Goal: Register for event/course

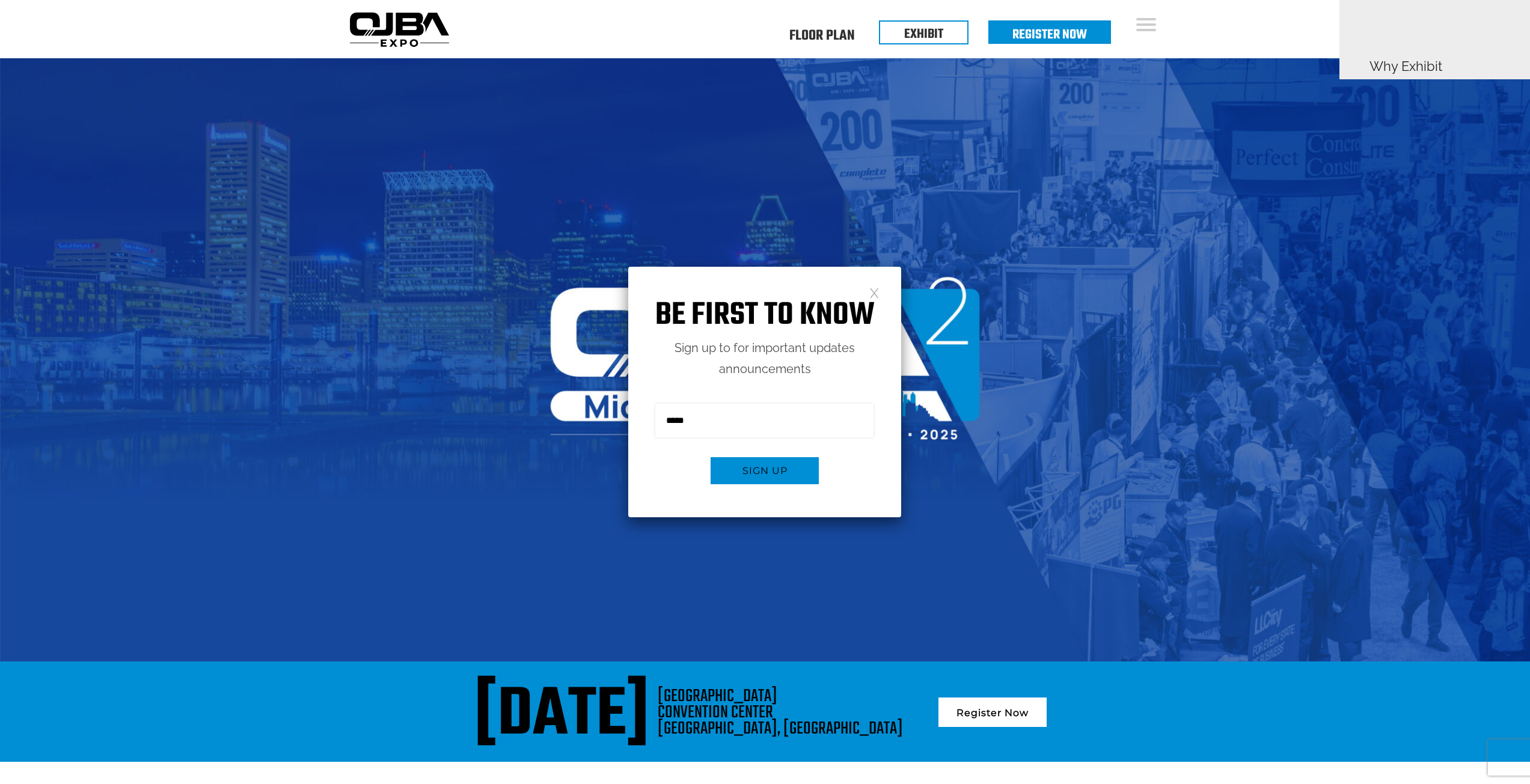
click at [878, 295] on link at bounding box center [874, 292] width 10 height 10
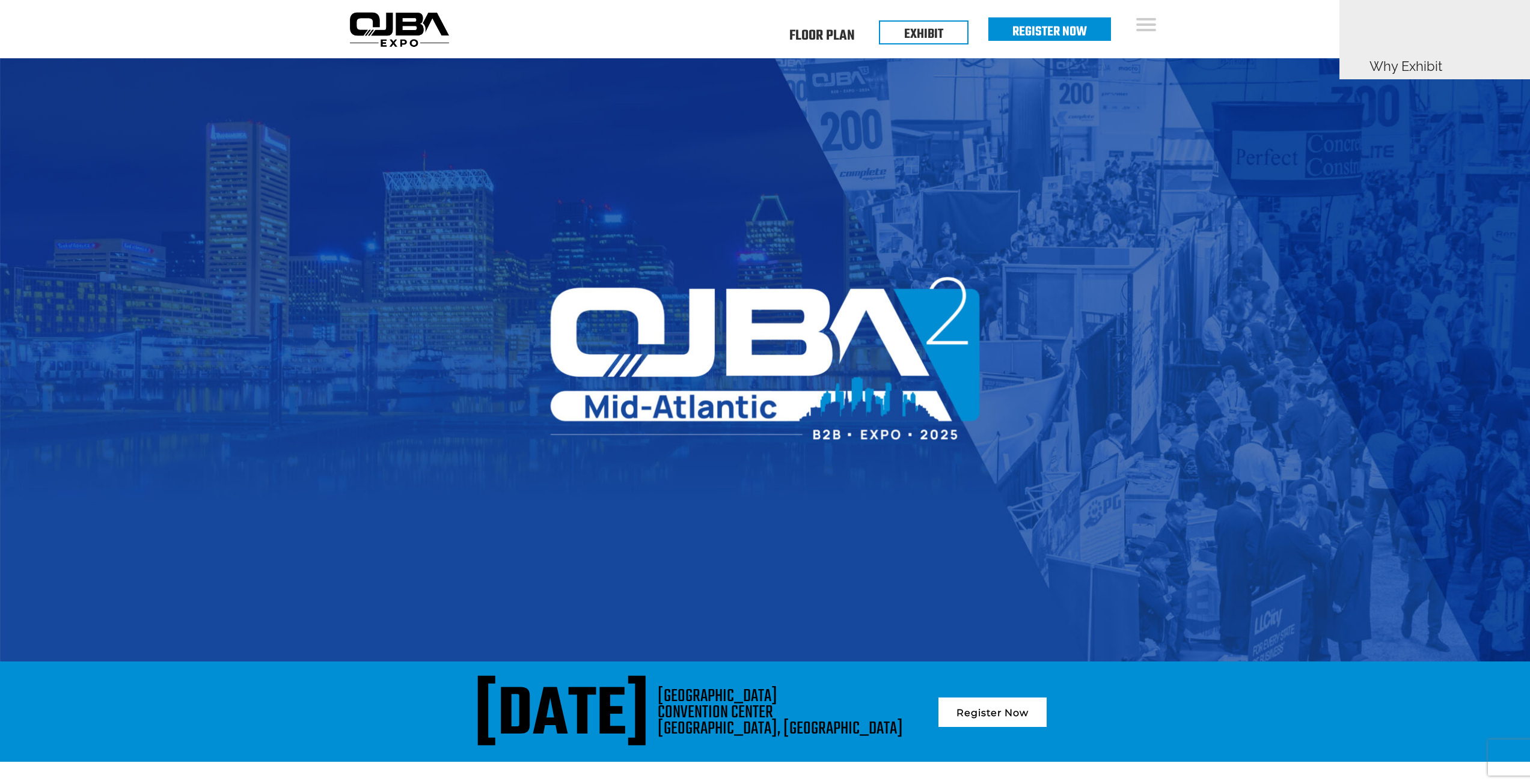
click at [1035, 25] on link "Register Now" at bounding box center [1049, 32] width 74 height 21
click at [829, 32] on link "Floor Plan" at bounding box center [822, 34] width 66 height 4
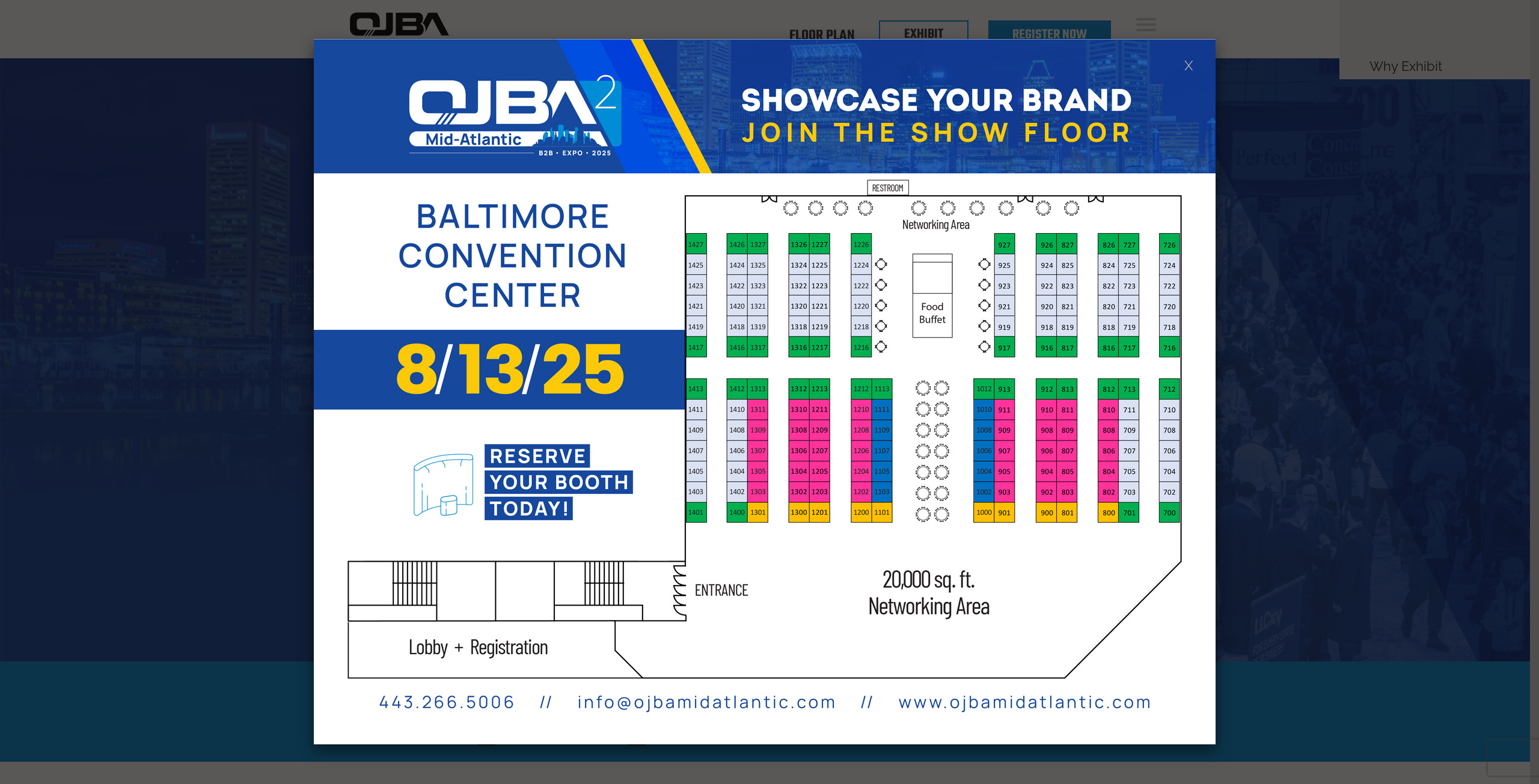
click at [1189, 65] on link at bounding box center [1189, 65] width 10 height 10
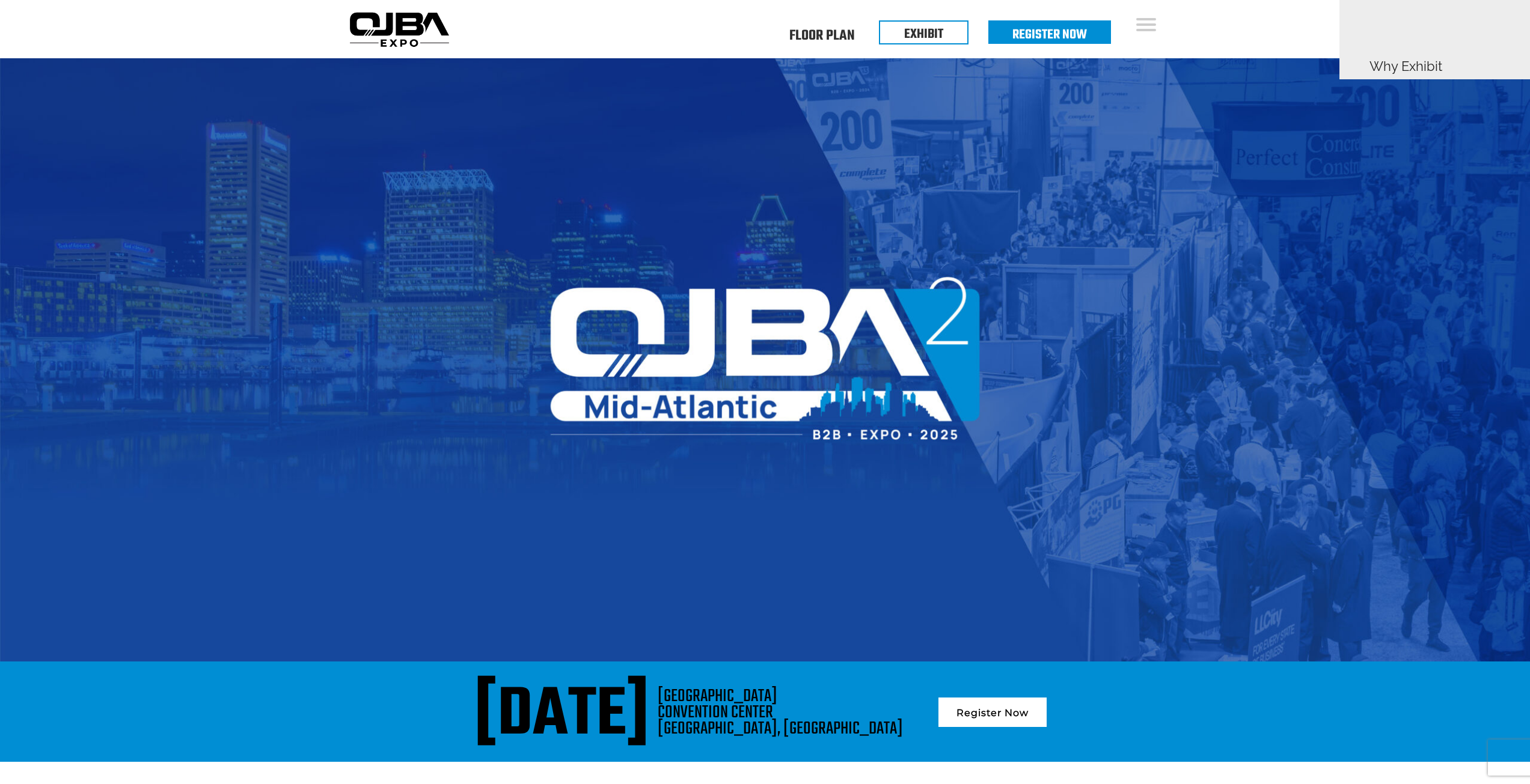
click at [1369, 100] on li "Why Attend" at bounding box center [1474, 100] width 211 height 34
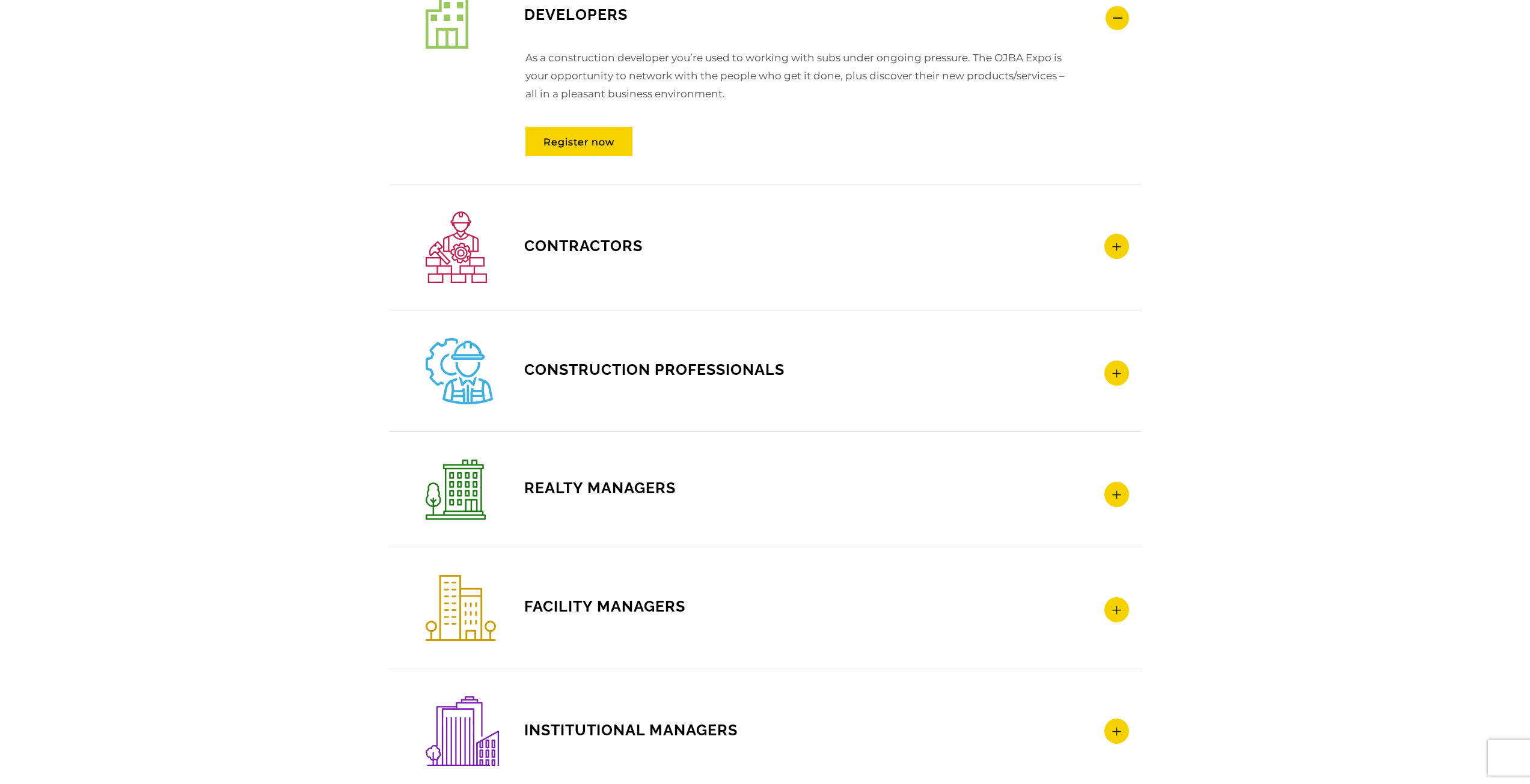
scroll to position [1683, 0]
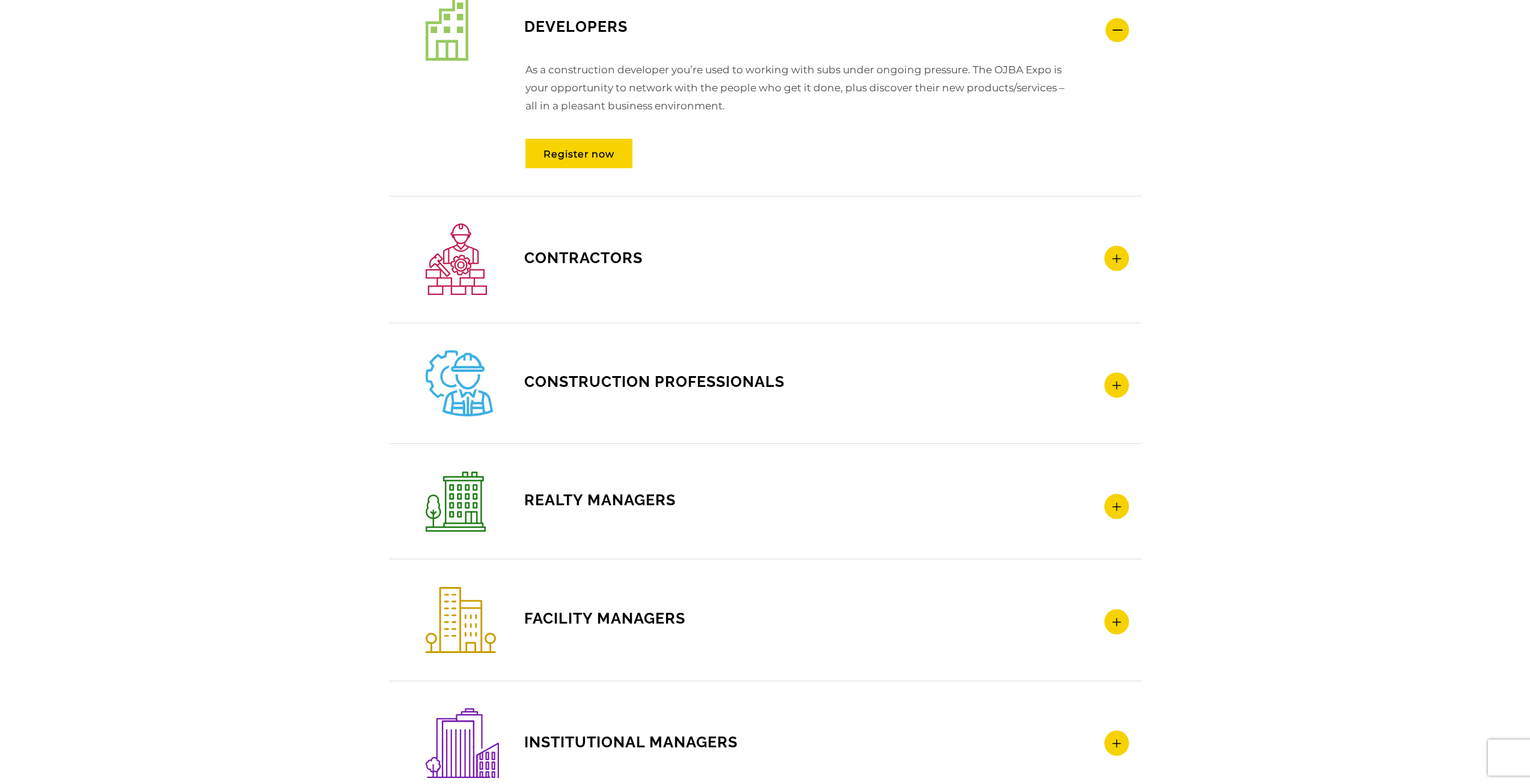
click at [1113, 253] on icon at bounding box center [1116, 258] width 25 height 25
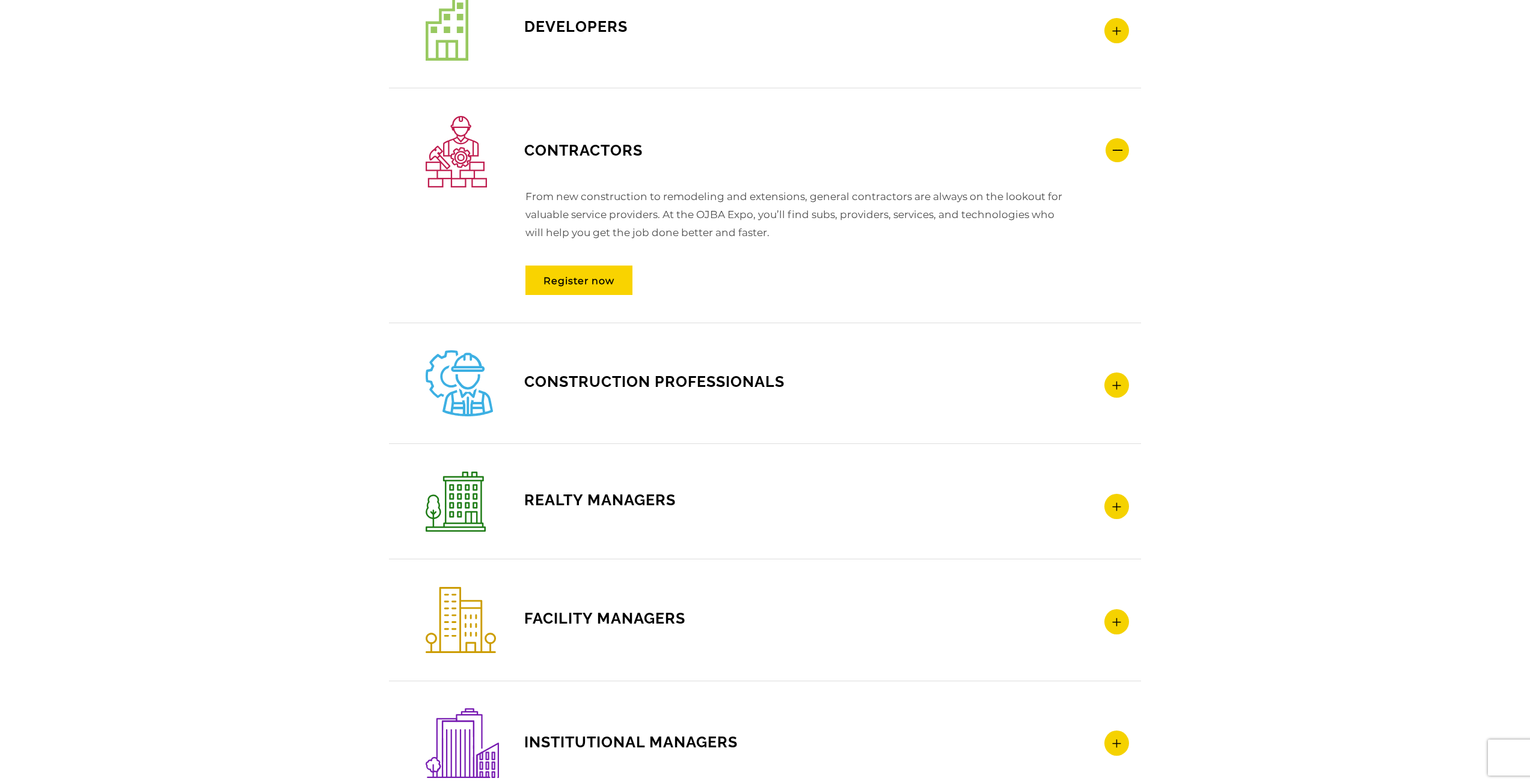
click at [858, 263] on div "Contractors From new construction to remodeling and extensions, general contrac…" at bounding box center [765, 205] width 752 height 234
click at [1113, 378] on icon at bounding box center [1116, 385] width 25 height 25
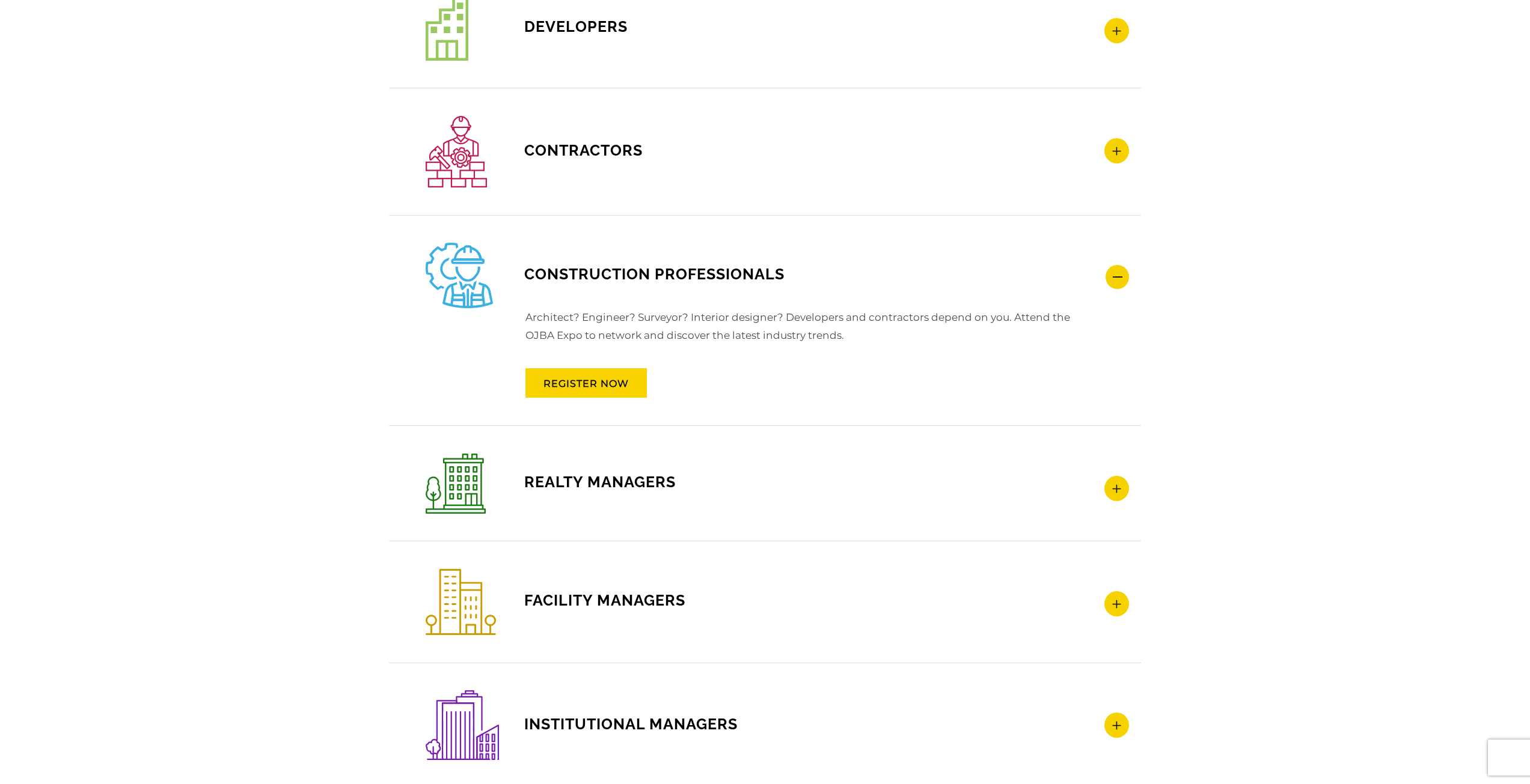
click at [1121, 490] on icon at bounding box center [1116, 489] width 25 height 25
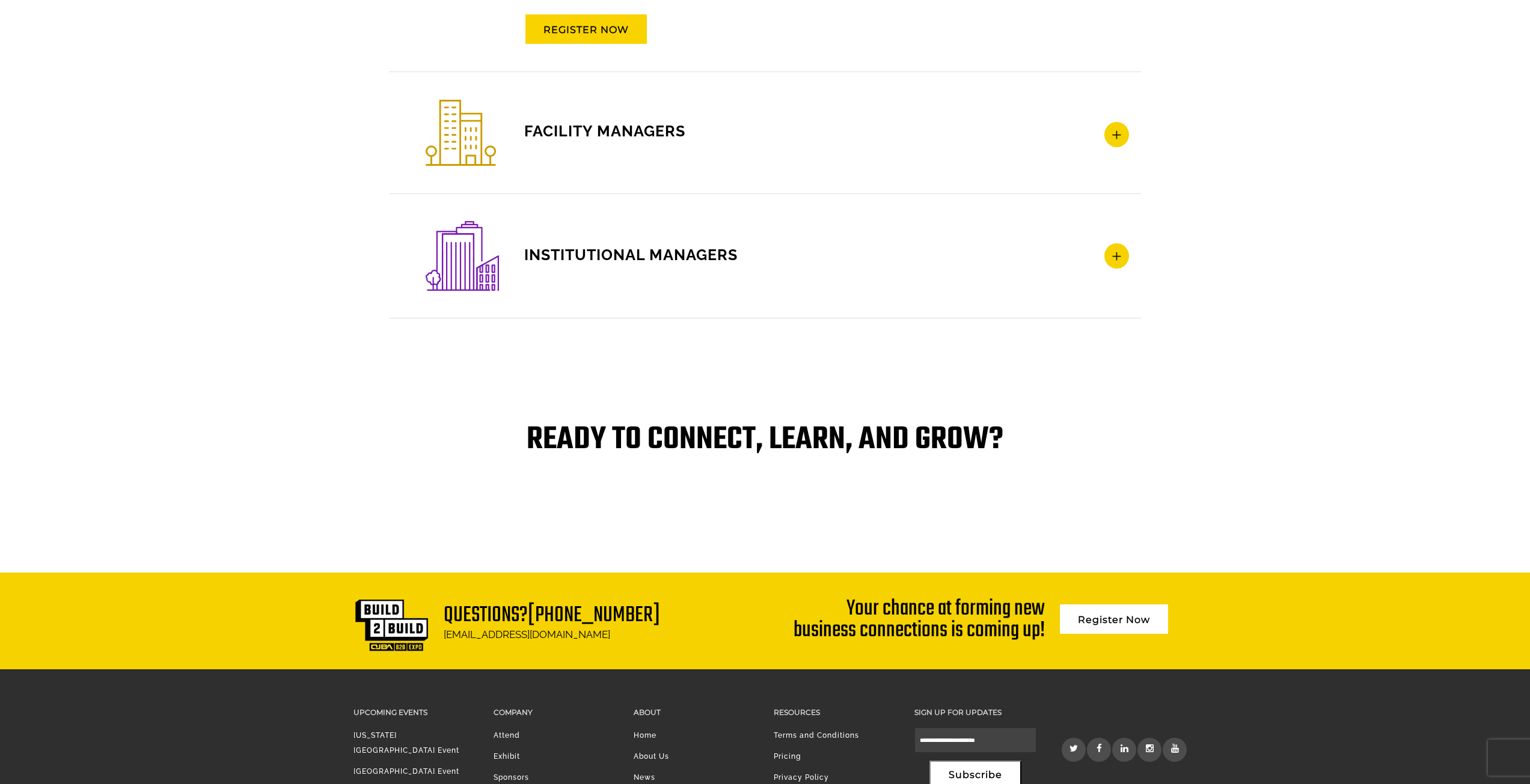
scroll to position [2281, 0]
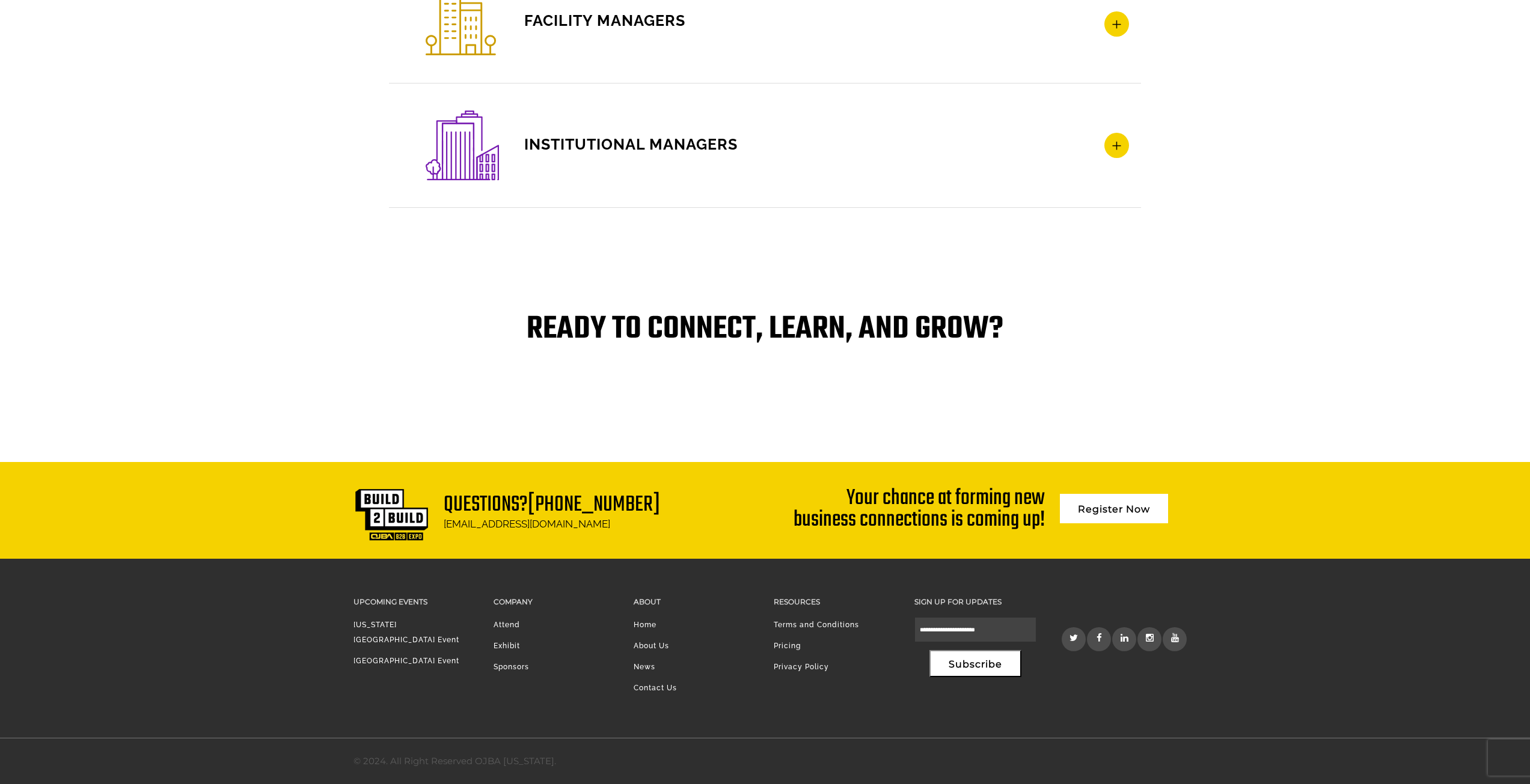
click at [784, 645] on li "Pricing" at bounding box center [835, 649] width 122 height 21
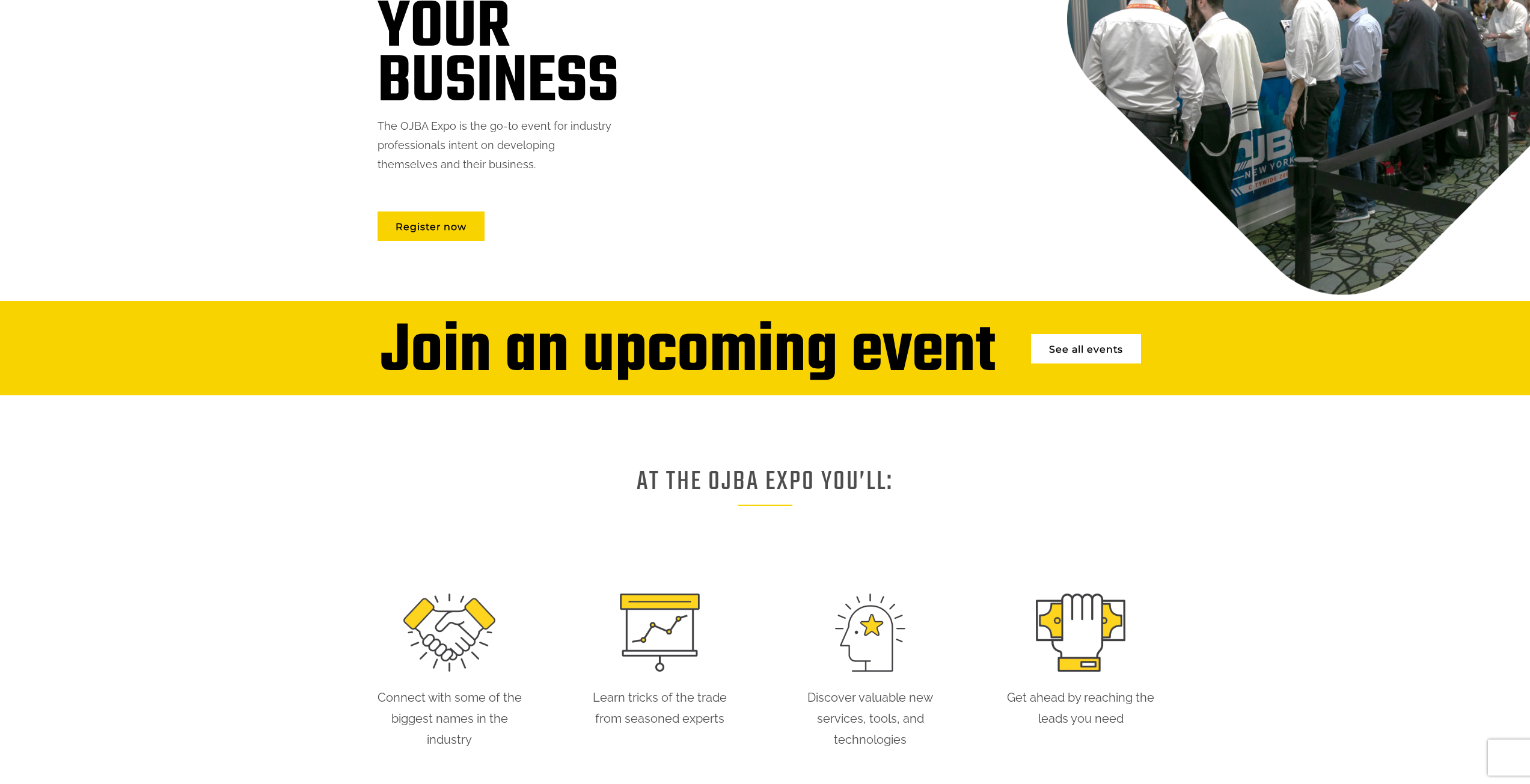
scroll to position [0, 0]
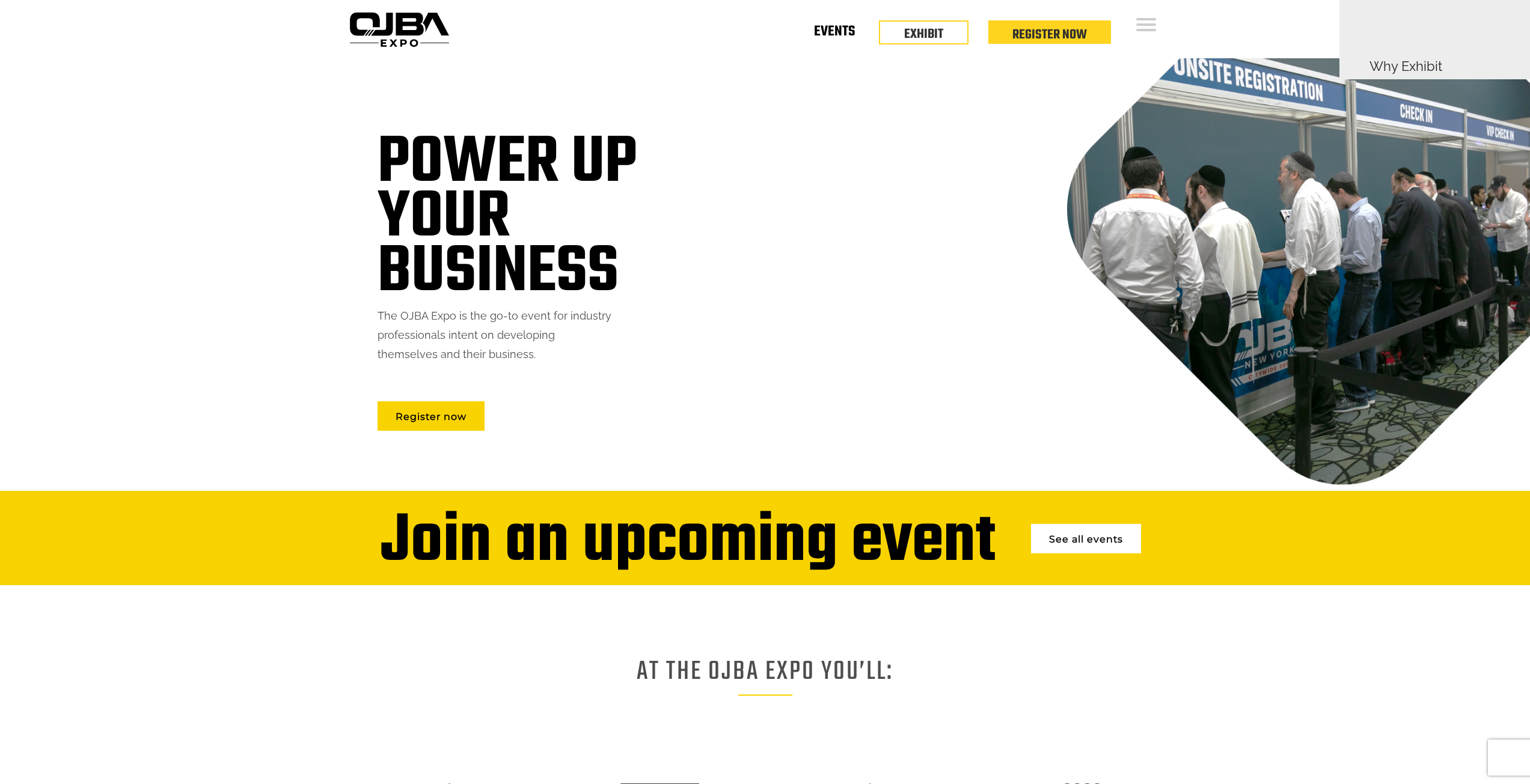
click at [834, 32] on link "Events" at bounding box center [834, 34] width 41 height 4
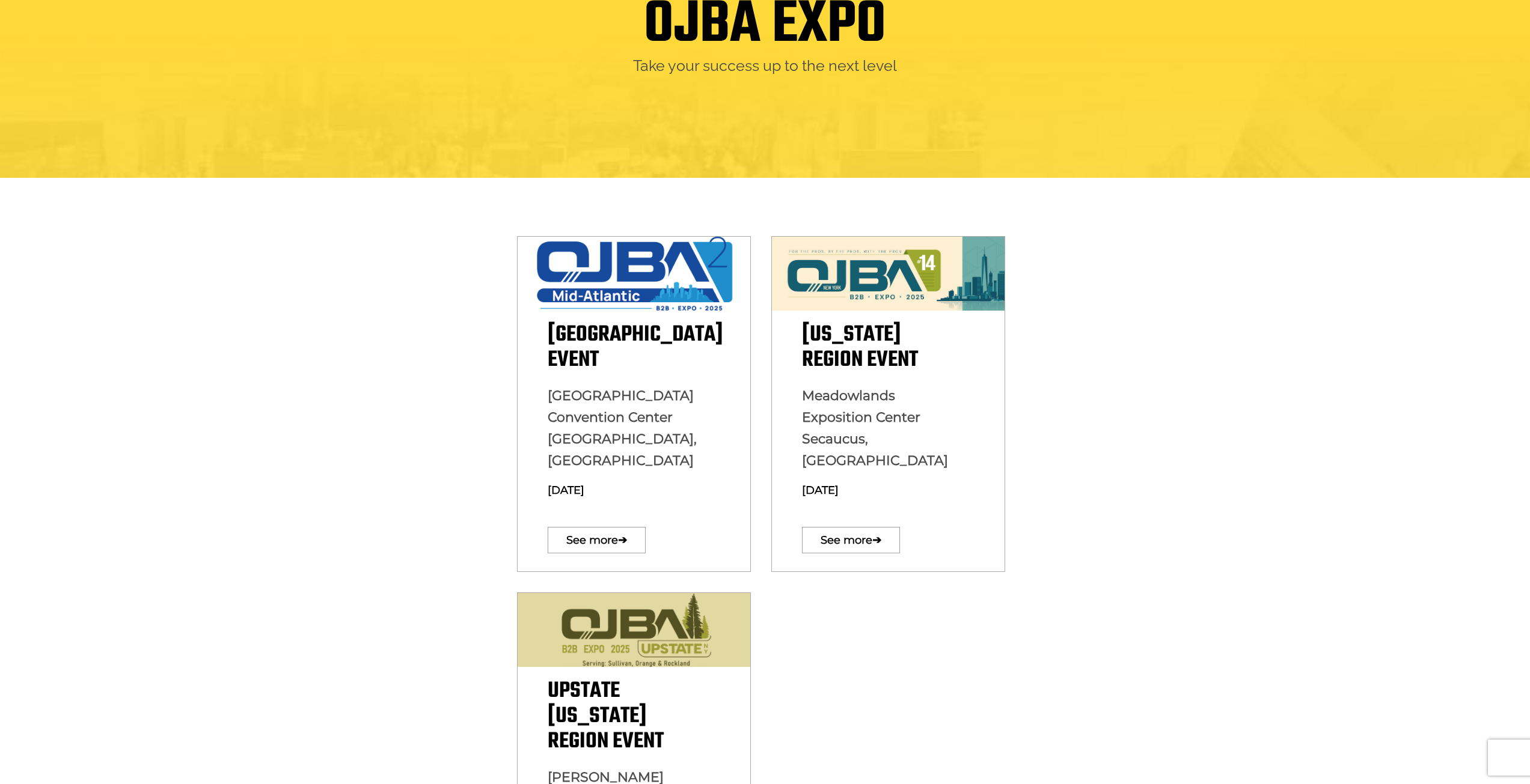
scroll to position [180, 0]
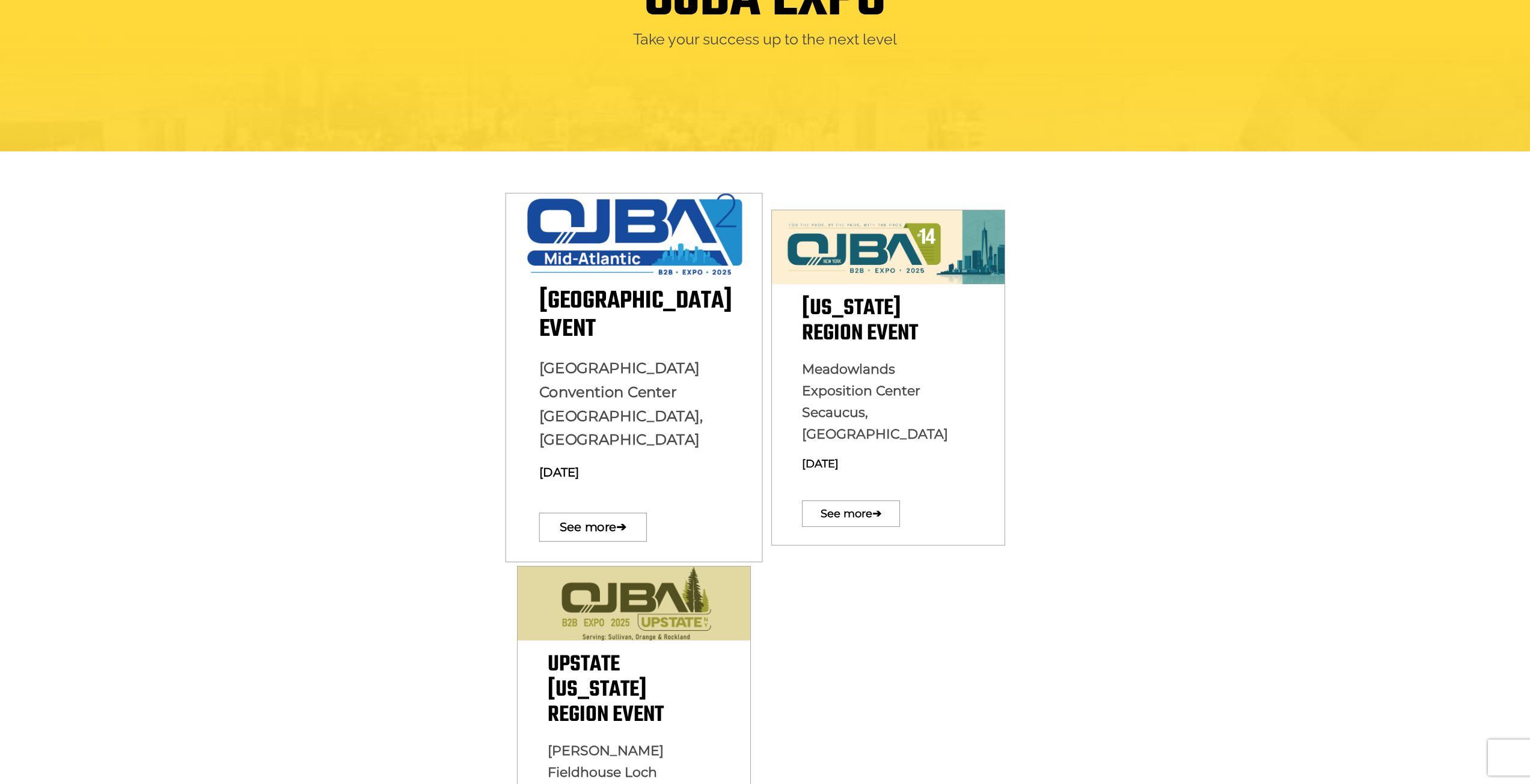
click at [557, 364] on span "[GEOGRAPHIC_DATA] [GEOGRAPHIC_DATA], [GEOGRAPHIC_DATA]" at bounding box center [621, 404] width 164 height 89
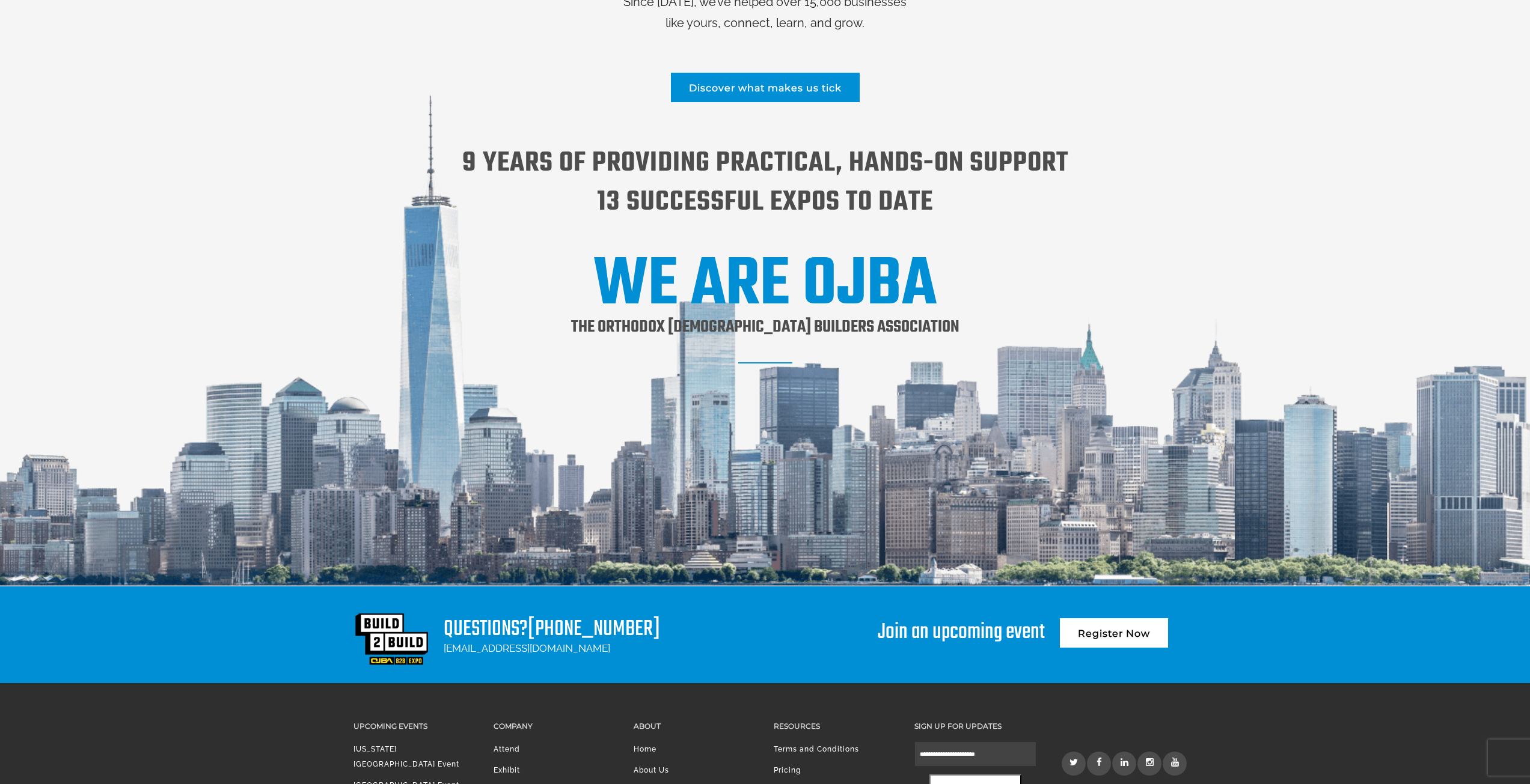
scroll to position [1574, 0]
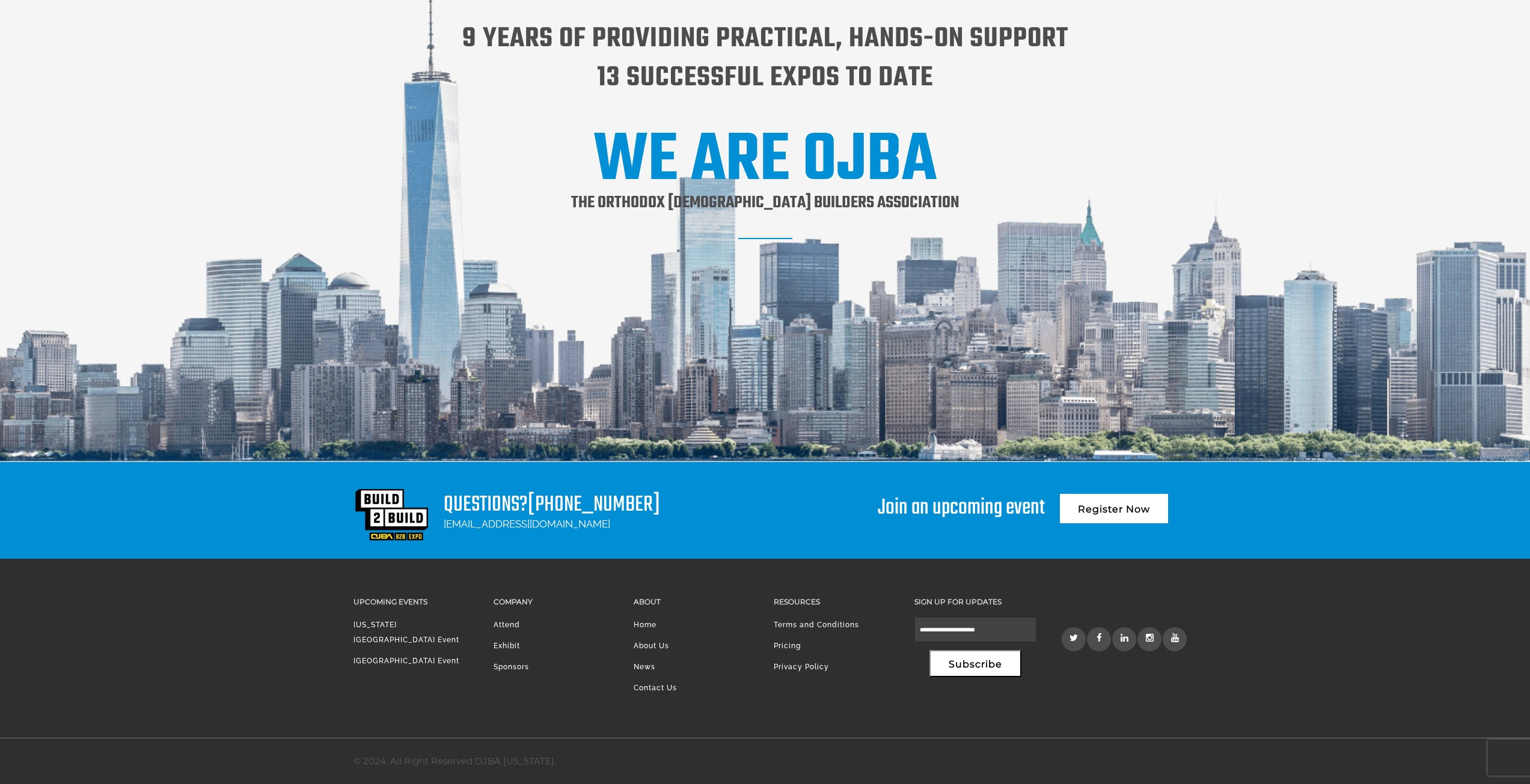
click at [1124, 506] on link "Register Now" at bounding box center [1113, 509] width 108 height 30
